Goal: Task Accomplishment & Management: Manage account settings

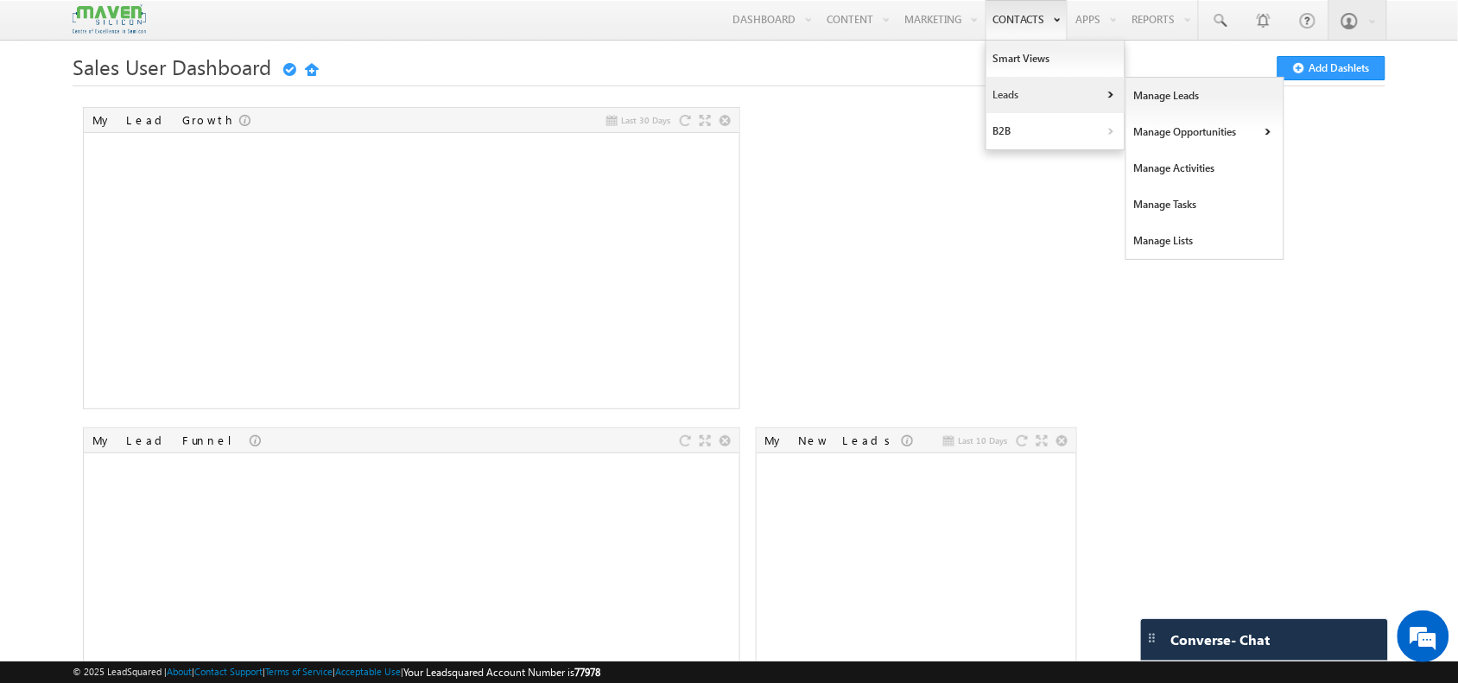
click at [986, 98] on link "Leads" at bounding box center [1055, 95] width 138 height 36
click at [1024, 98] on link "Leads" at bounding box center [1055, 95] width 138 height 36
click at [1201, 104] on link "Manage Leads" at bounding box center [1205, 96] width 158 height 36
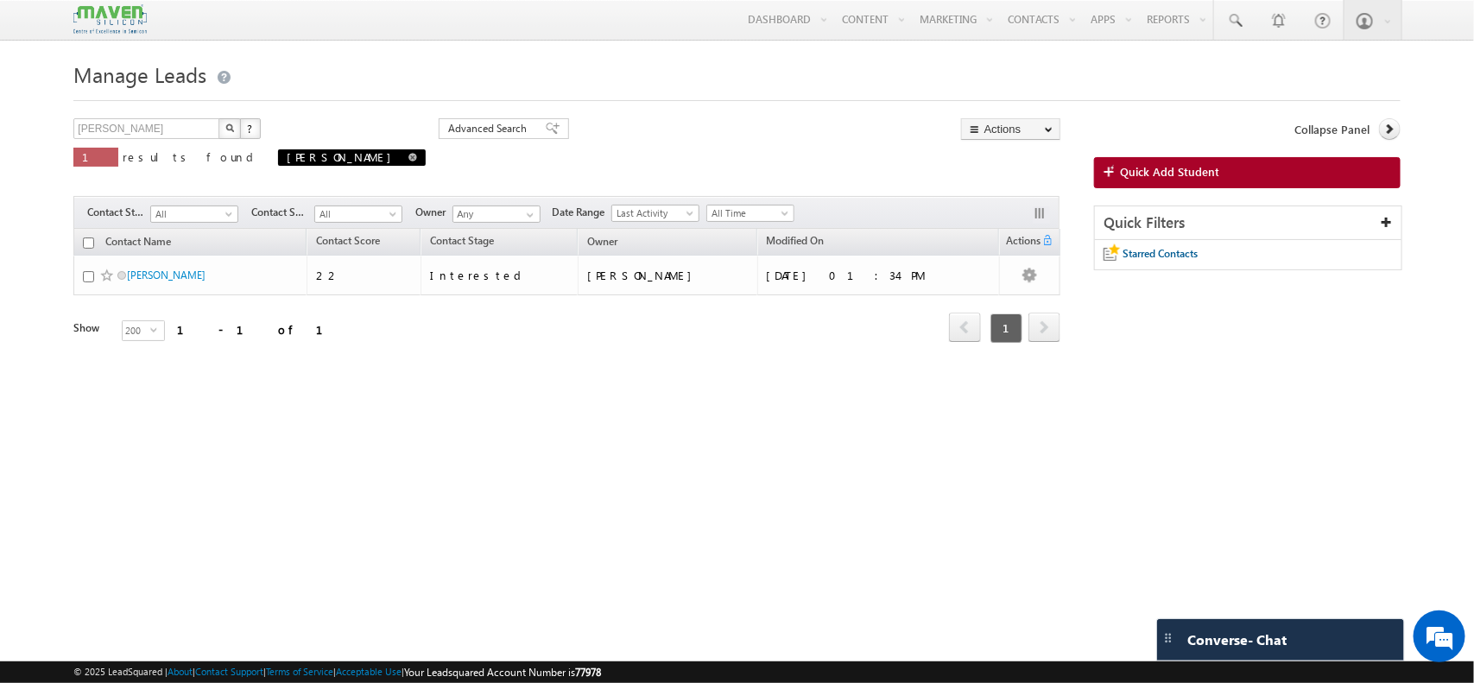
click at [409, 153] on link at bounding box center [413, 156] width 9 height 15
type input "Search Contacts"
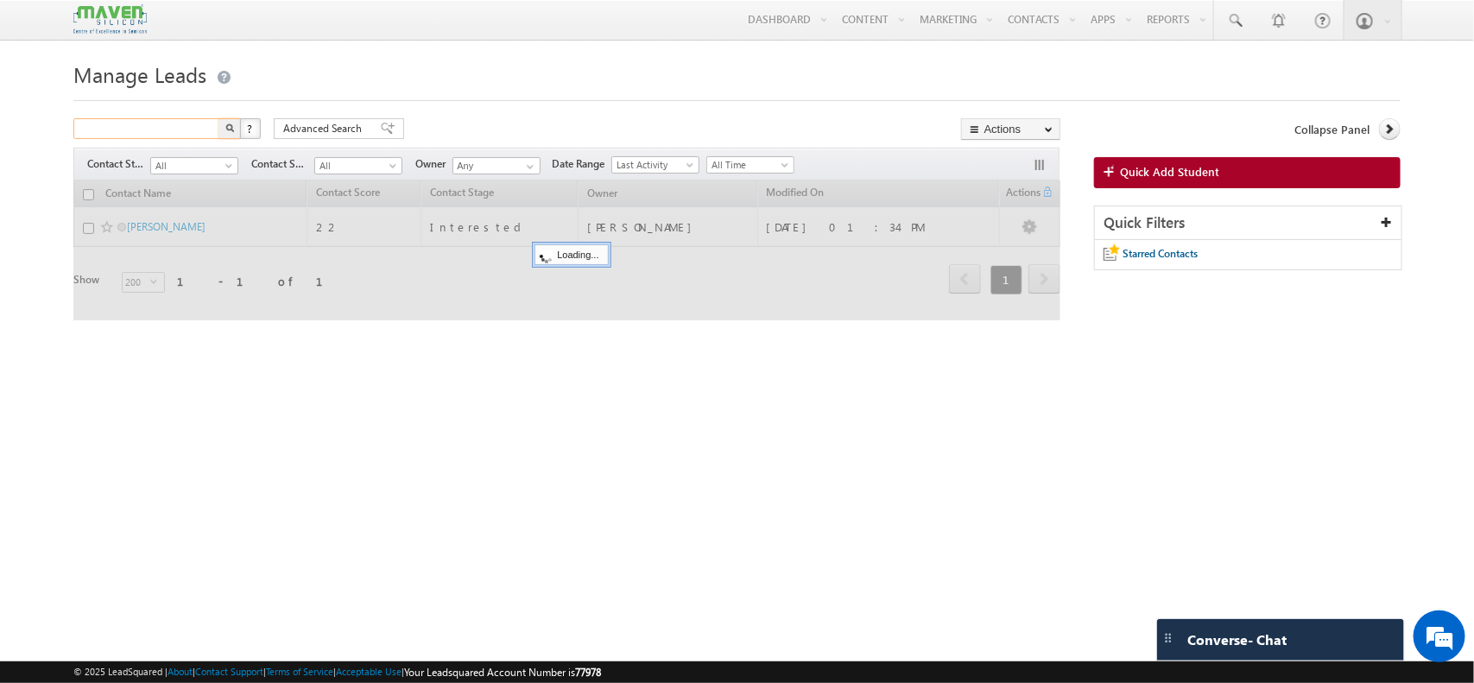
click at [180, 131] on input "text" at bounding box center [147, 128] width 148 height 21
paste input "Dear Learner , Hope you're doing well! I’m Komal from Maven Silicon , and I wan…"
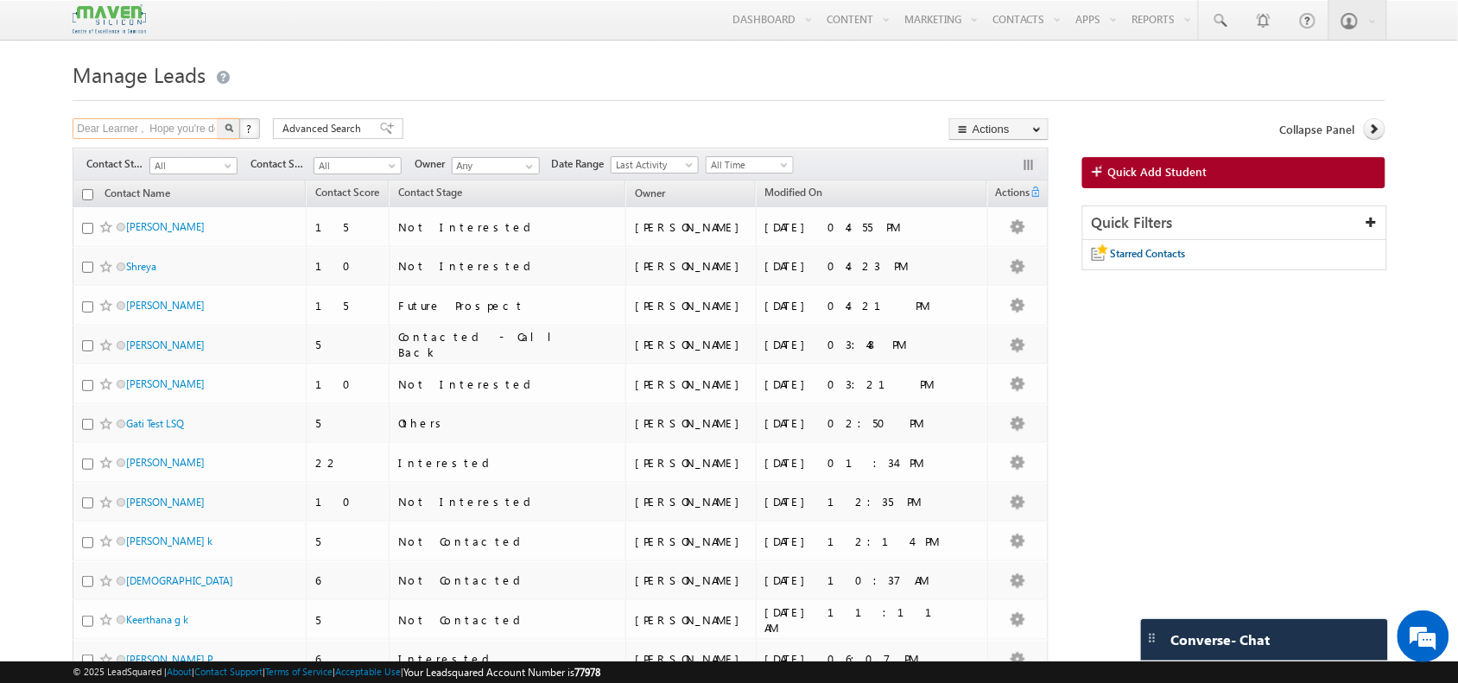
scroll to position [0, 787]
drag, startPoint x: 75, startPoint y: 130, endPoint x: 551, endPoint y: 109, distance: 476.4
type input "Dear Learner , Hope you're doing well! I’m Komal from Maven Silicon , and I wan…"
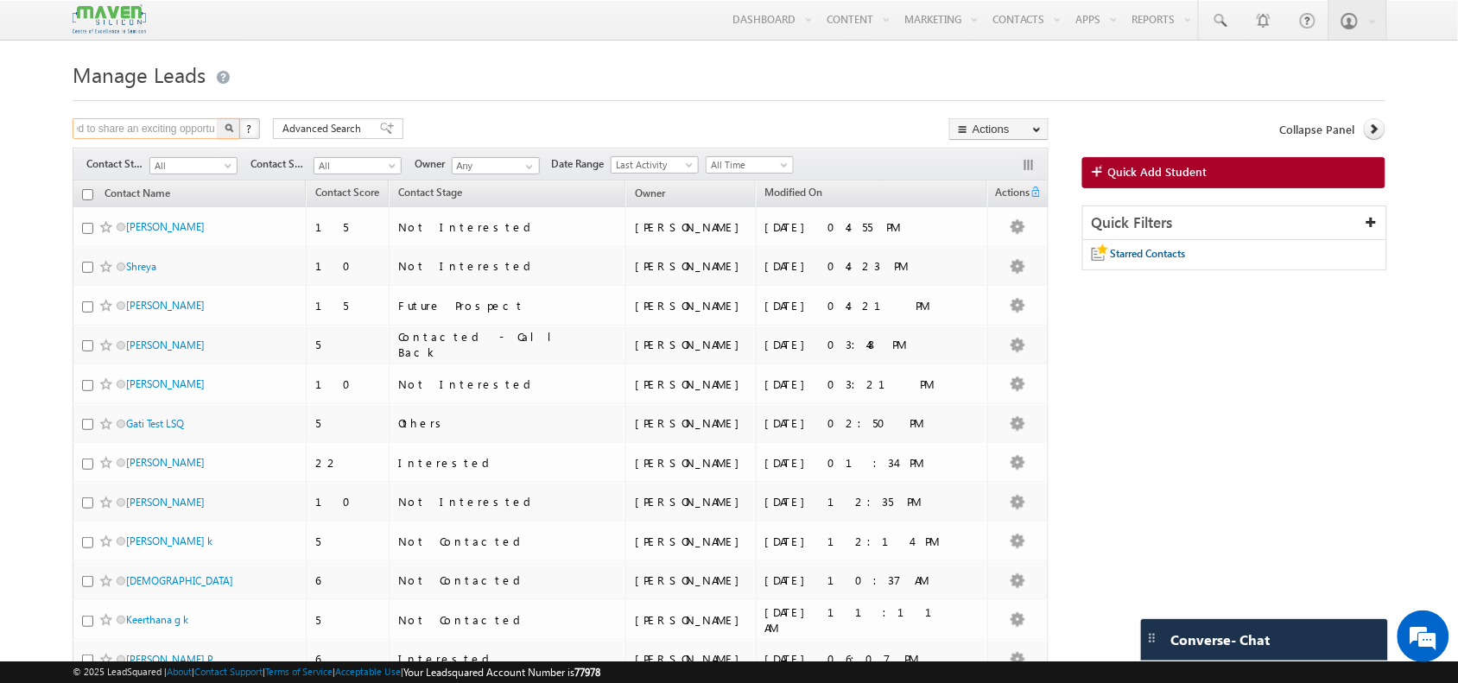
scroll to position [0, 0]
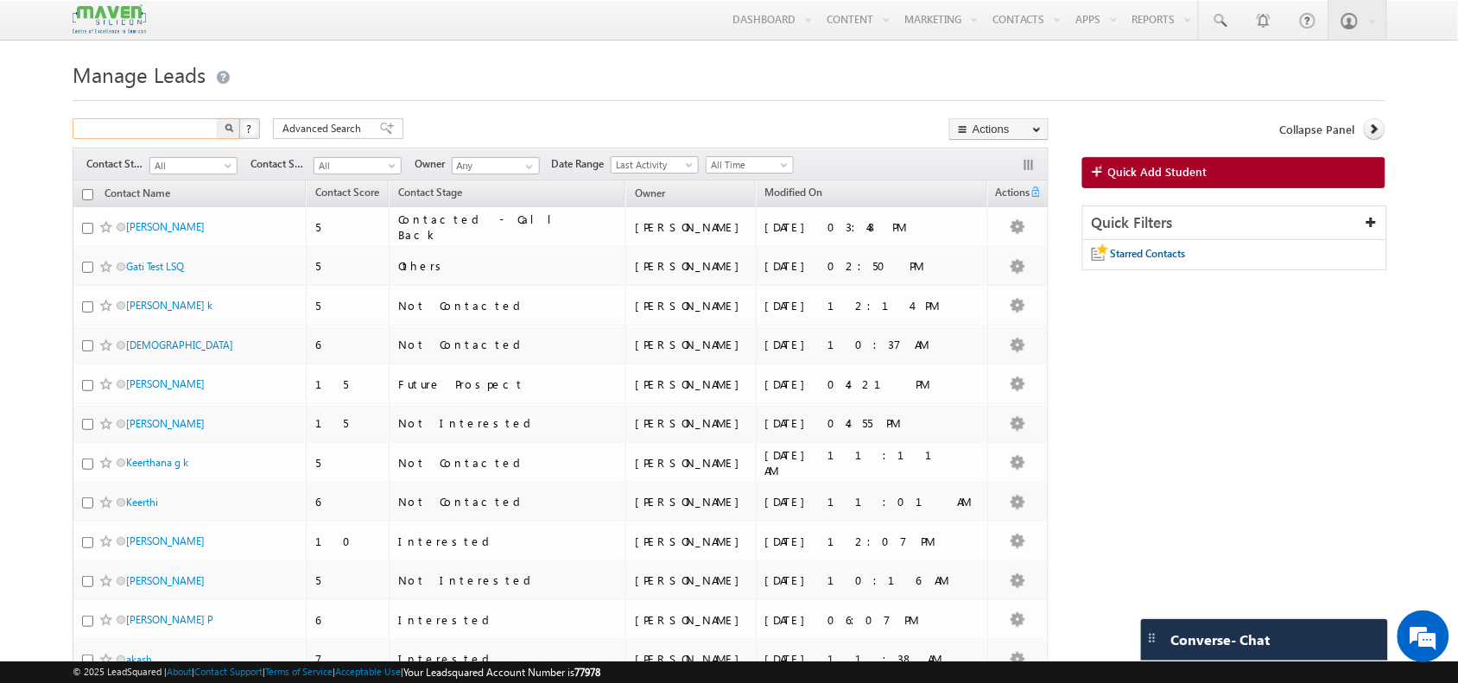
click at [177, 130] on input "text" at bounding box center [147, 128] width 148 height 21
paste input "6362578145"
type input "6362578145"
click at [218, 118] on button "button" at bounding box center [229, 128] width 22 height 21
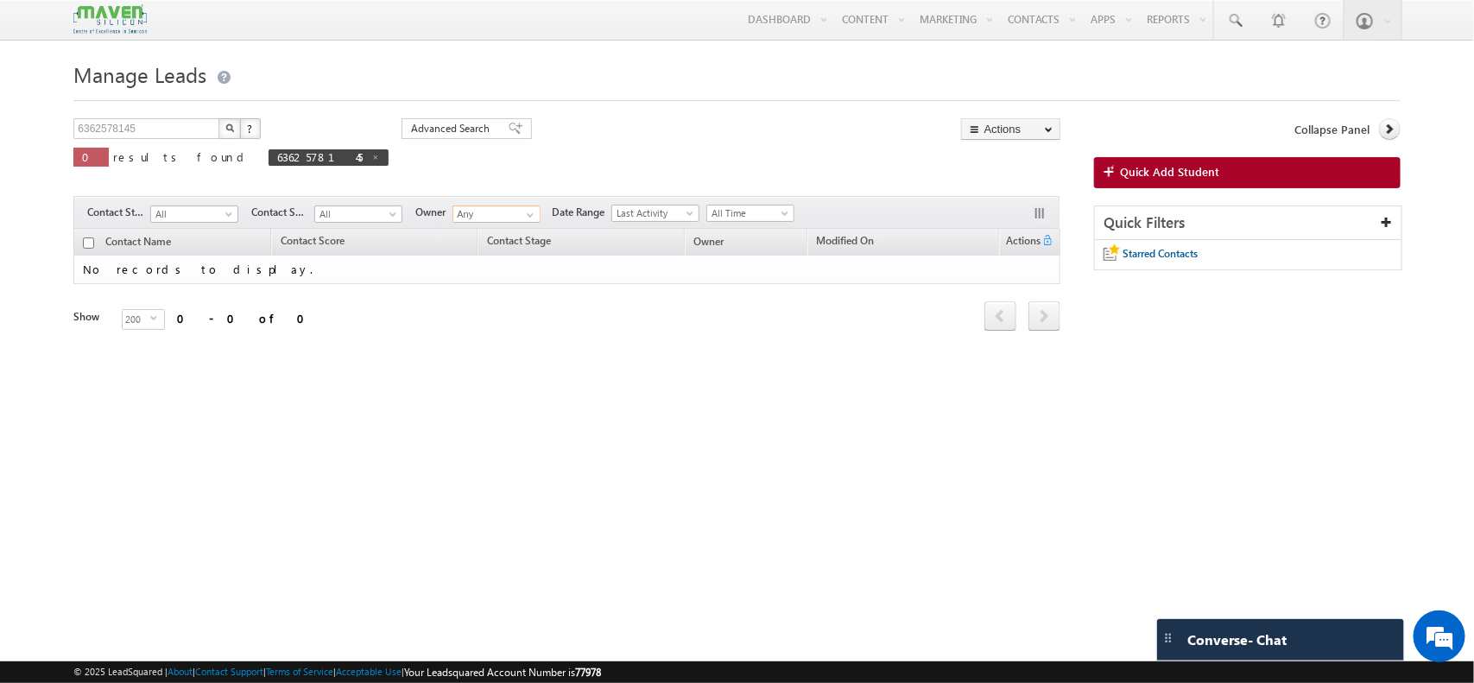
click at [460, 214] on input "Any" at bounding box center [497, 214] width 88 height 17
click at [536, 214] on span at bounding box center [530, 215] width 14 height 14
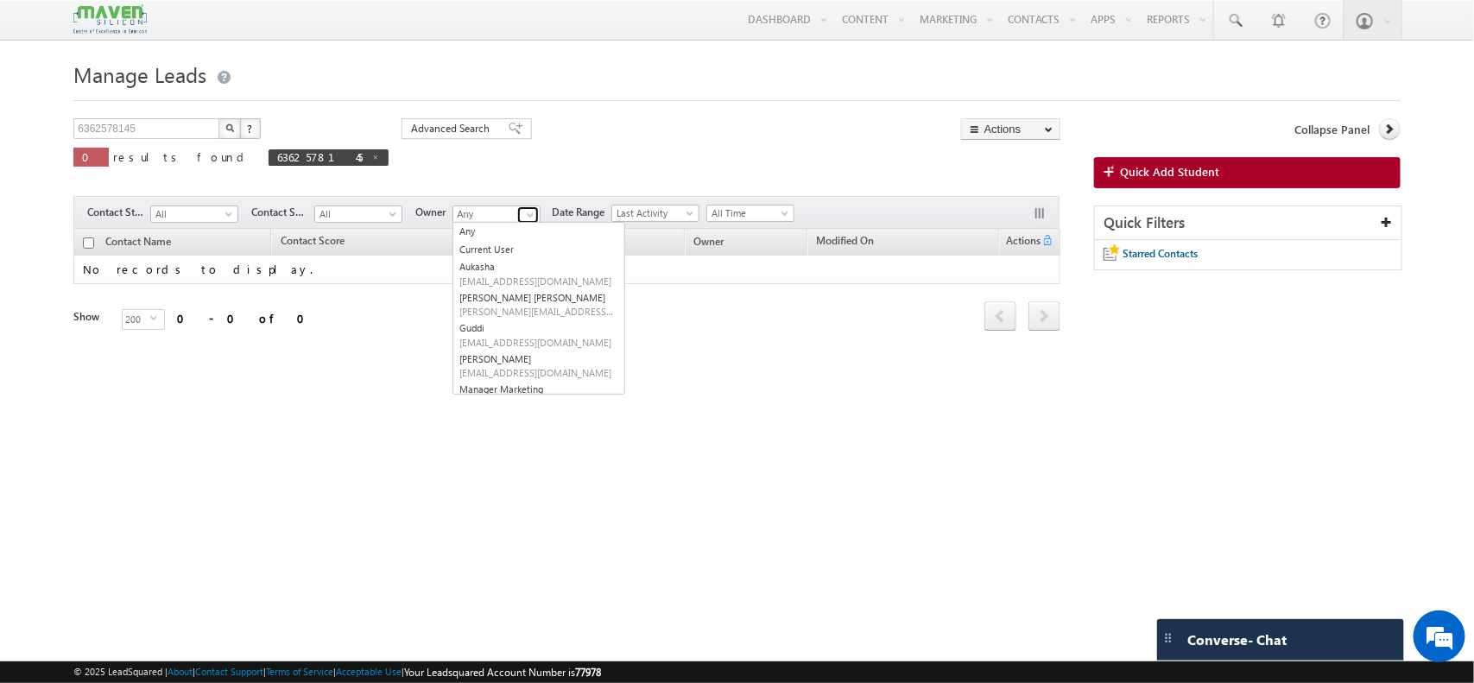
click at [532, 213] on span at bounding box center [530, 215] width 14 height 14
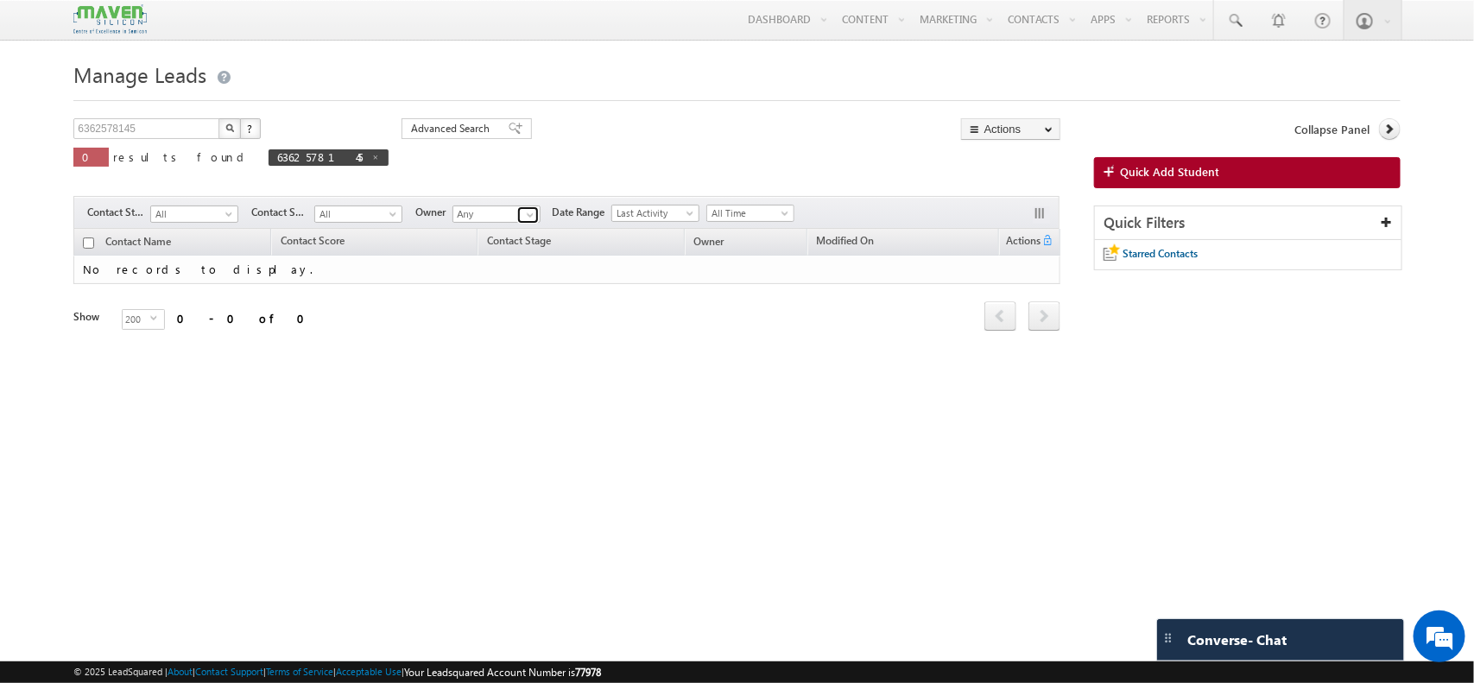
click at [532, 213] on span at bounding box center [530, 215] width 14 height 14
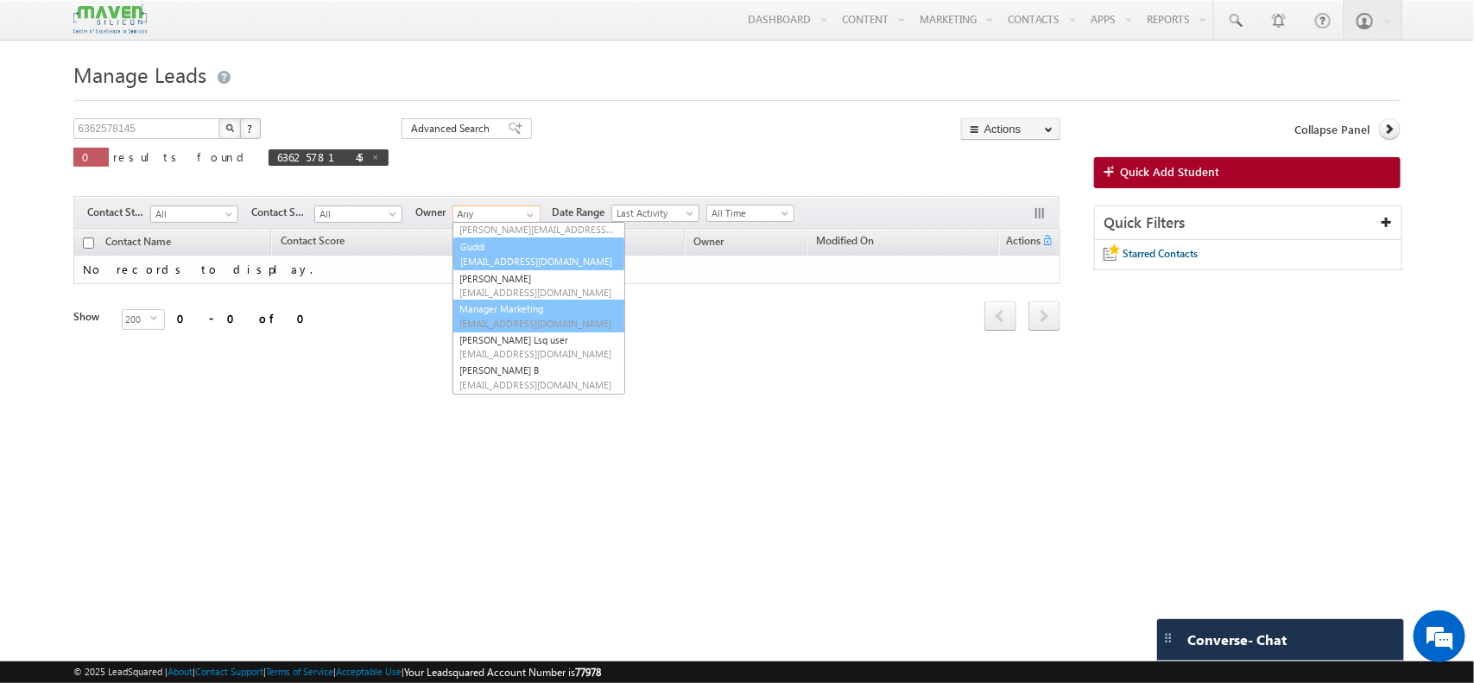
scroll to position [82, 0]
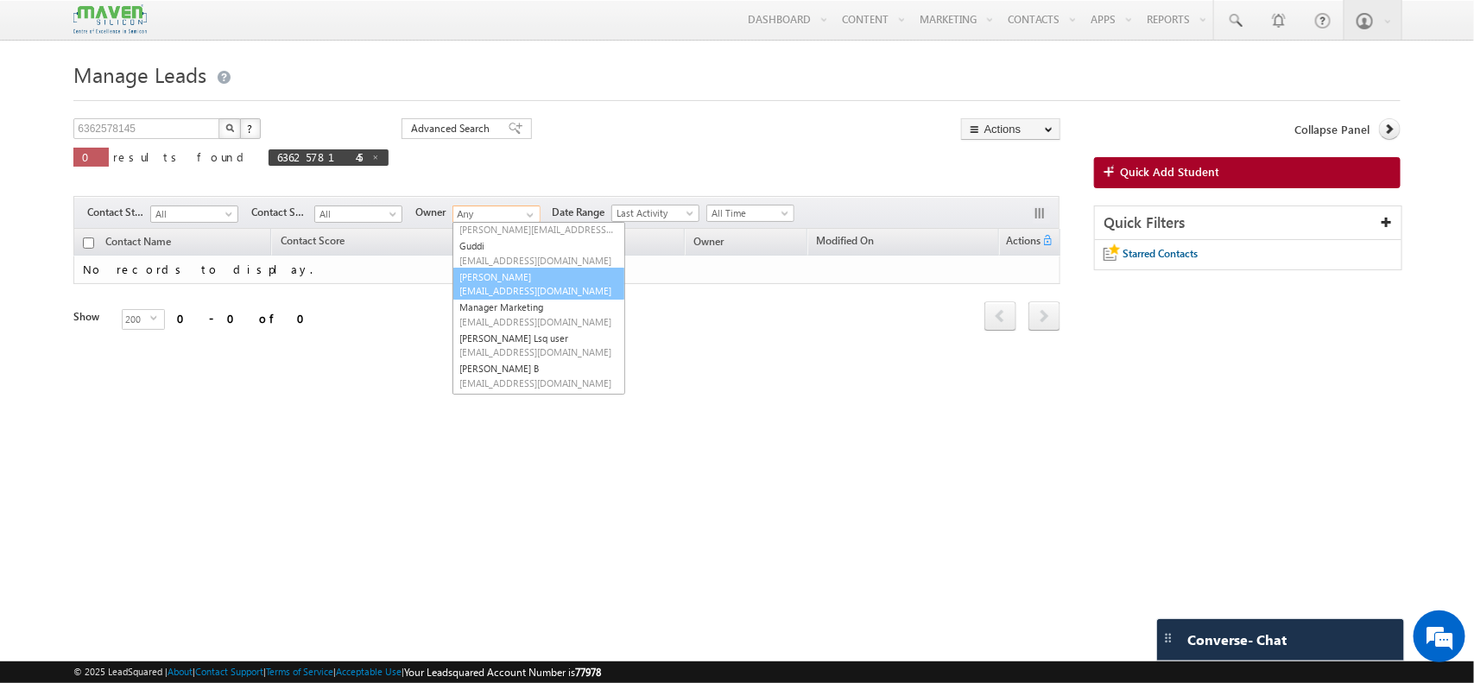
click at [541, 286] on span "[EMAIL_ADDRESS][DOMAIN_NAME]" at bounding box center [537, 290] width 155 height 13
type input "[PERSON_NAME]"
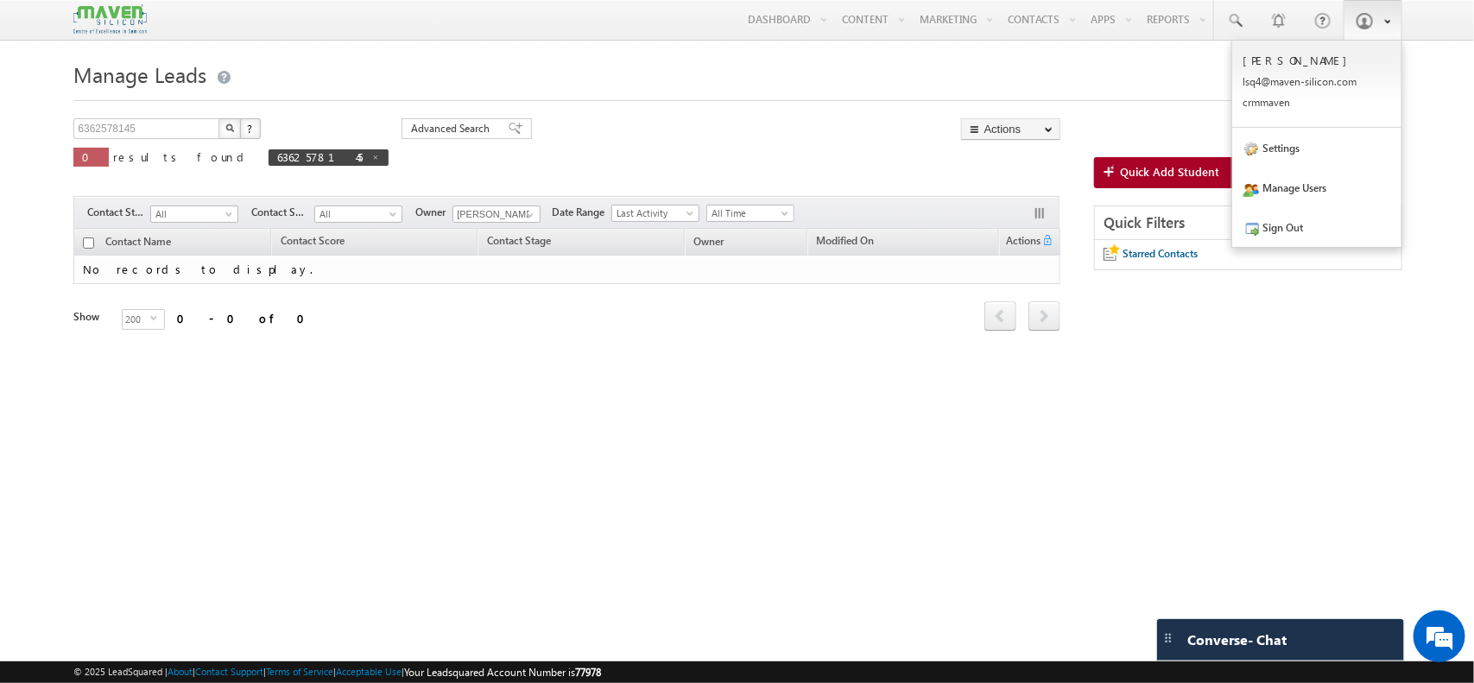
click at [1358, 19] on span at bounding box center [1364, 20] width 17 height 17
click at [1298, 230] on link "Sign Out" at bounding box center [1317, 227] width 169 height 40
